Goal: Task Accomplishment & Management: Use online tool/utility

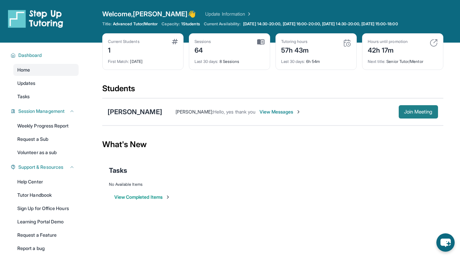
click at [416, 107] on button "Join Meeting" at bounding box center [418, 111] width 39 height 13
click at [404, 110] on span "Join Meeting" at bounding box center [418, 112] width 29 height 4
click at [406, 106] on button "Join Meeting" at bounding box center [418, 111] width 39 height 13
